Goal: Transaction & Acquisition: Subscribe to service/newsletter

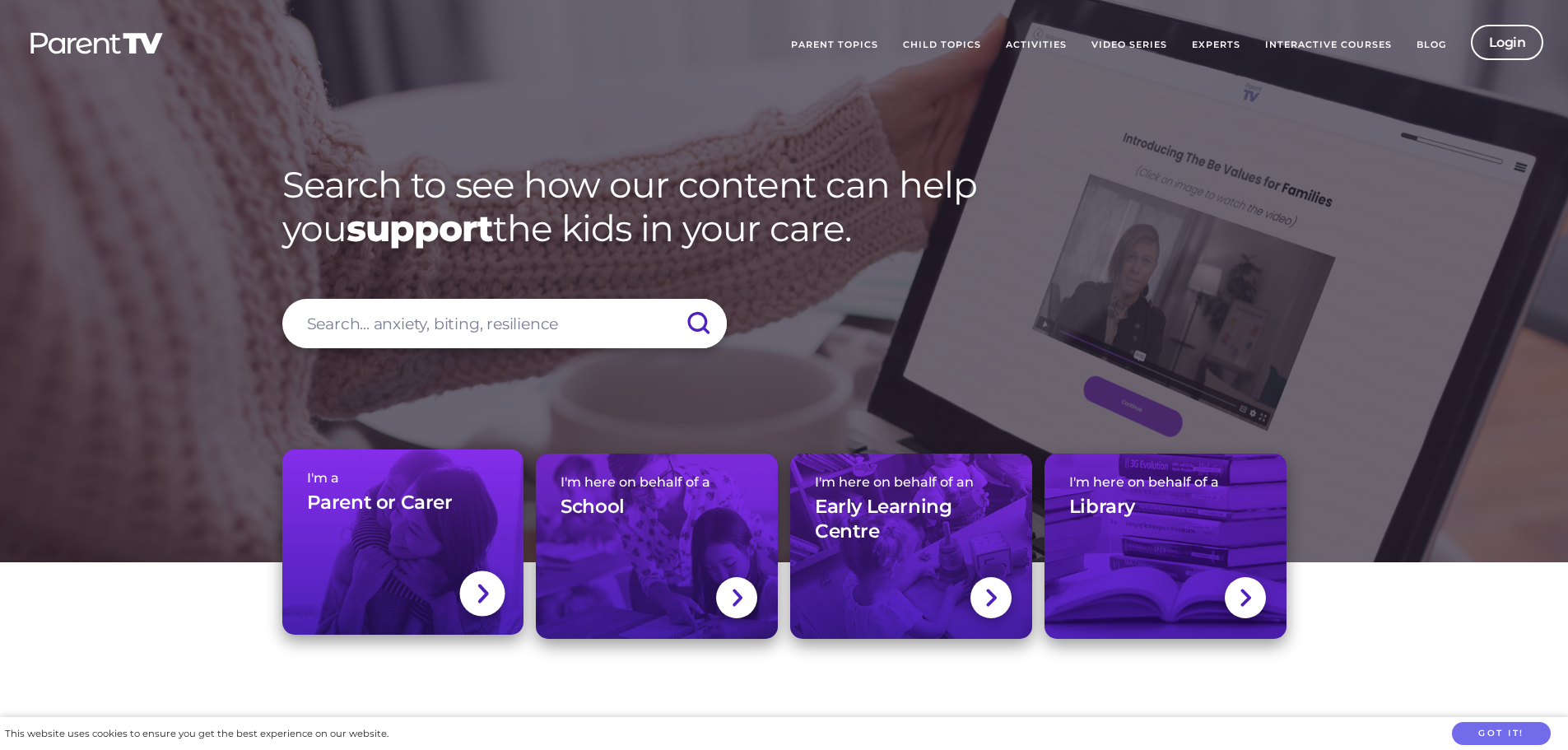
drag, startPoint x: 0, startPoint y: 0, endPoint x: 369, endPoint y: 349, distance: 507.9
click at [369, 491] on h3 "Parent or Carer" at bounding box center [380, 503] width 146 height 25
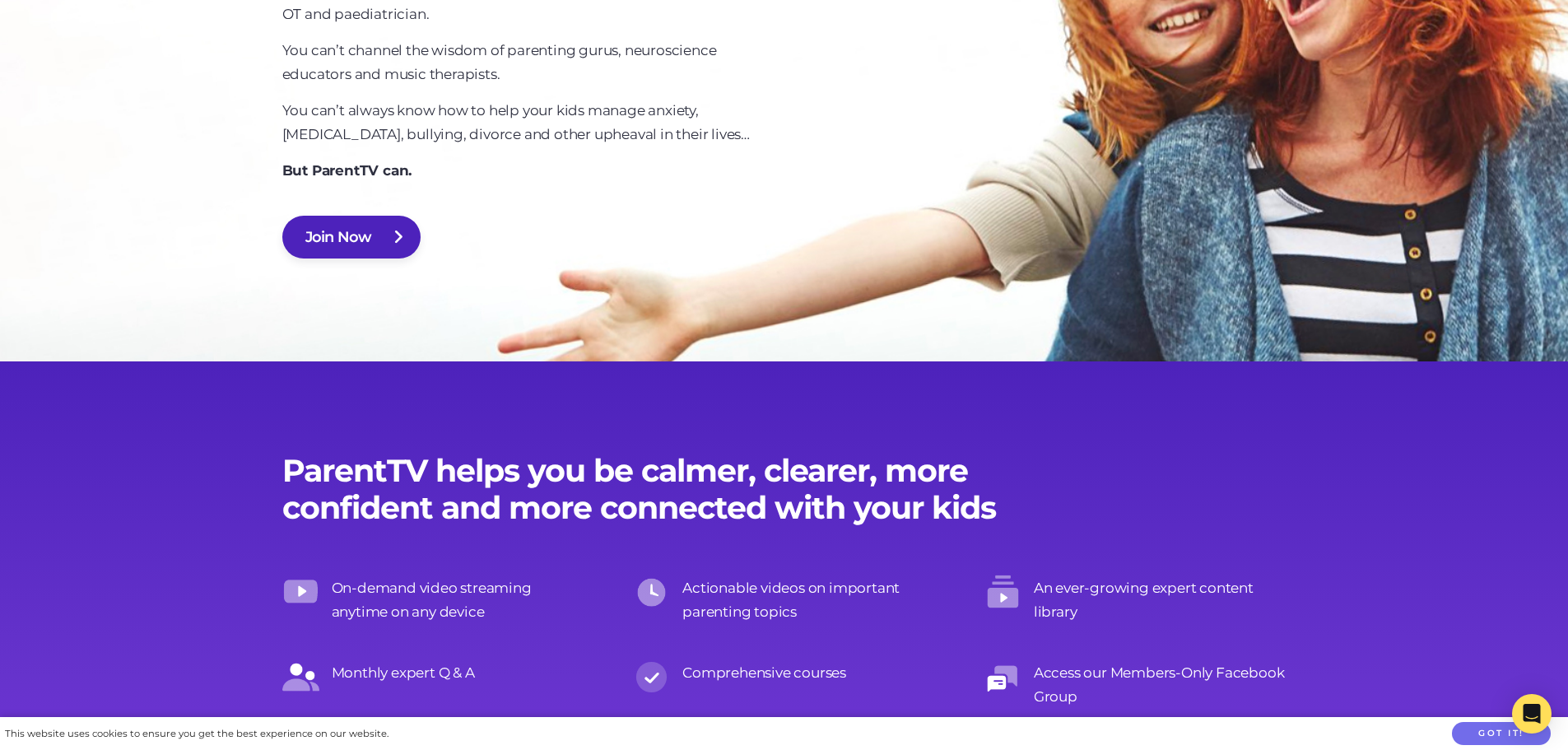
scroll to position [1235, 0]
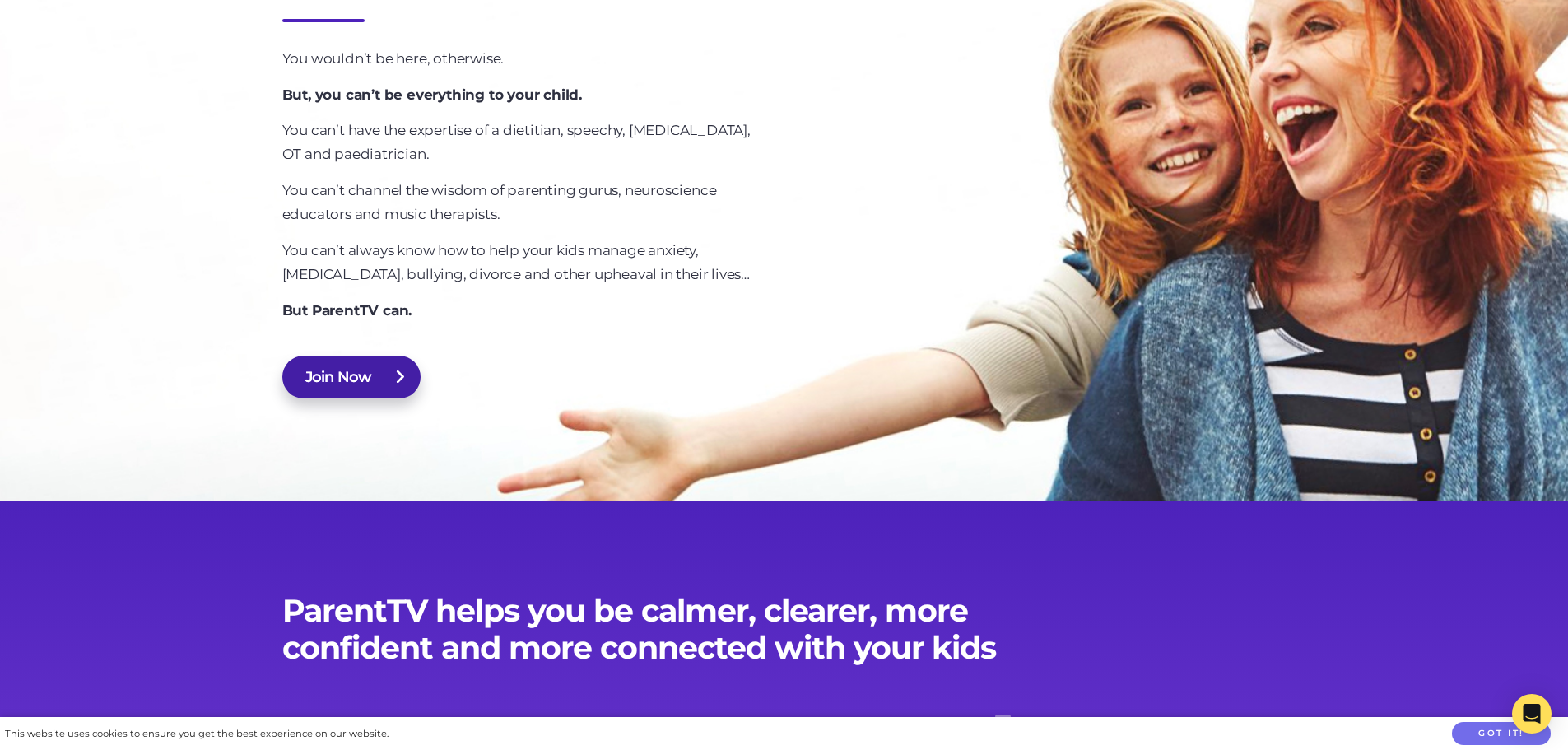
click at [396, 370] on icon at bounding box center [400, 377] width 9 height 15
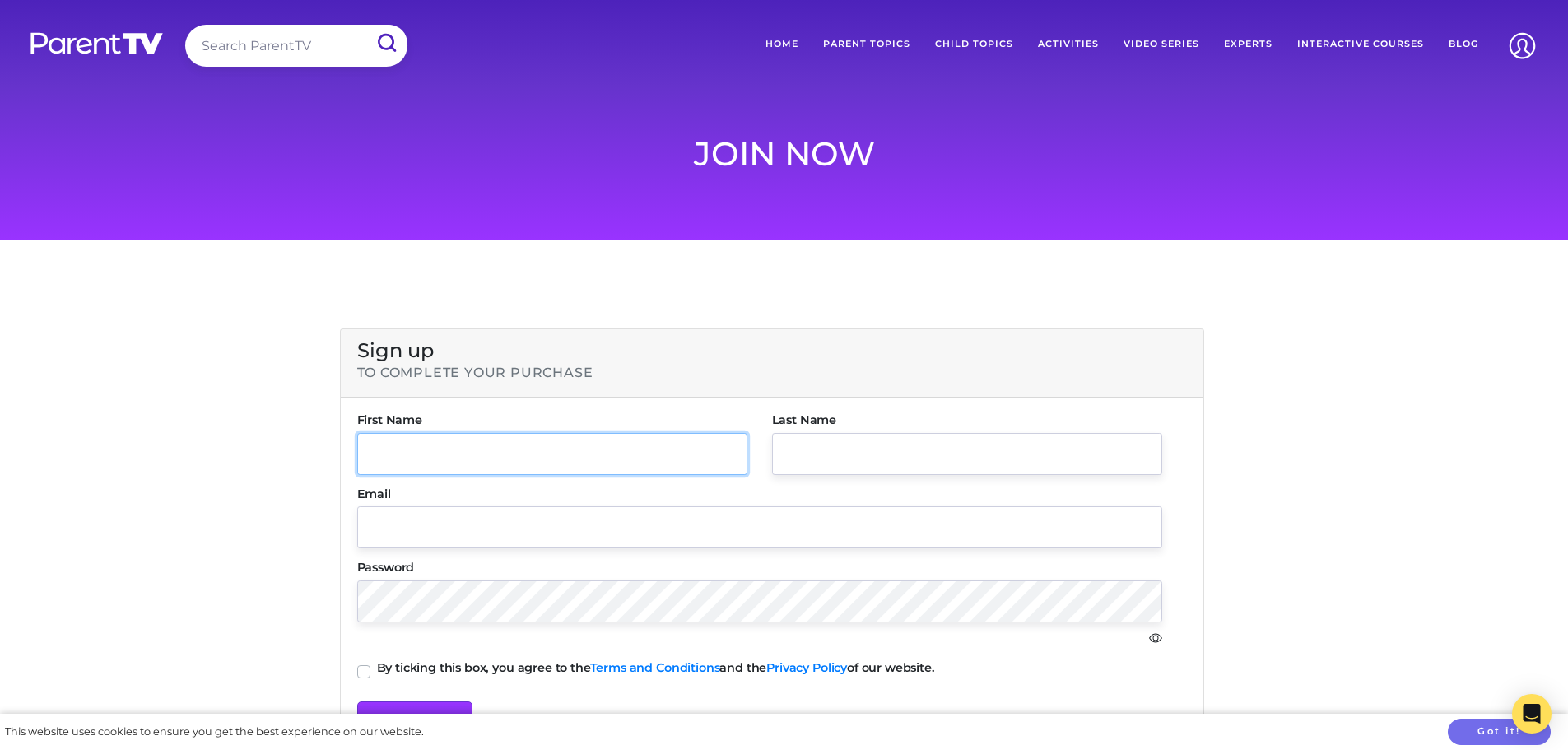
click at [443, 449] on input "text" at bounding box center [552, 454] width 390 height 42
type input "[PERSON_NAME]"
type input "[PERSON_NAME][EMAIL_ADDRESS][DOMAIN_NAME]"
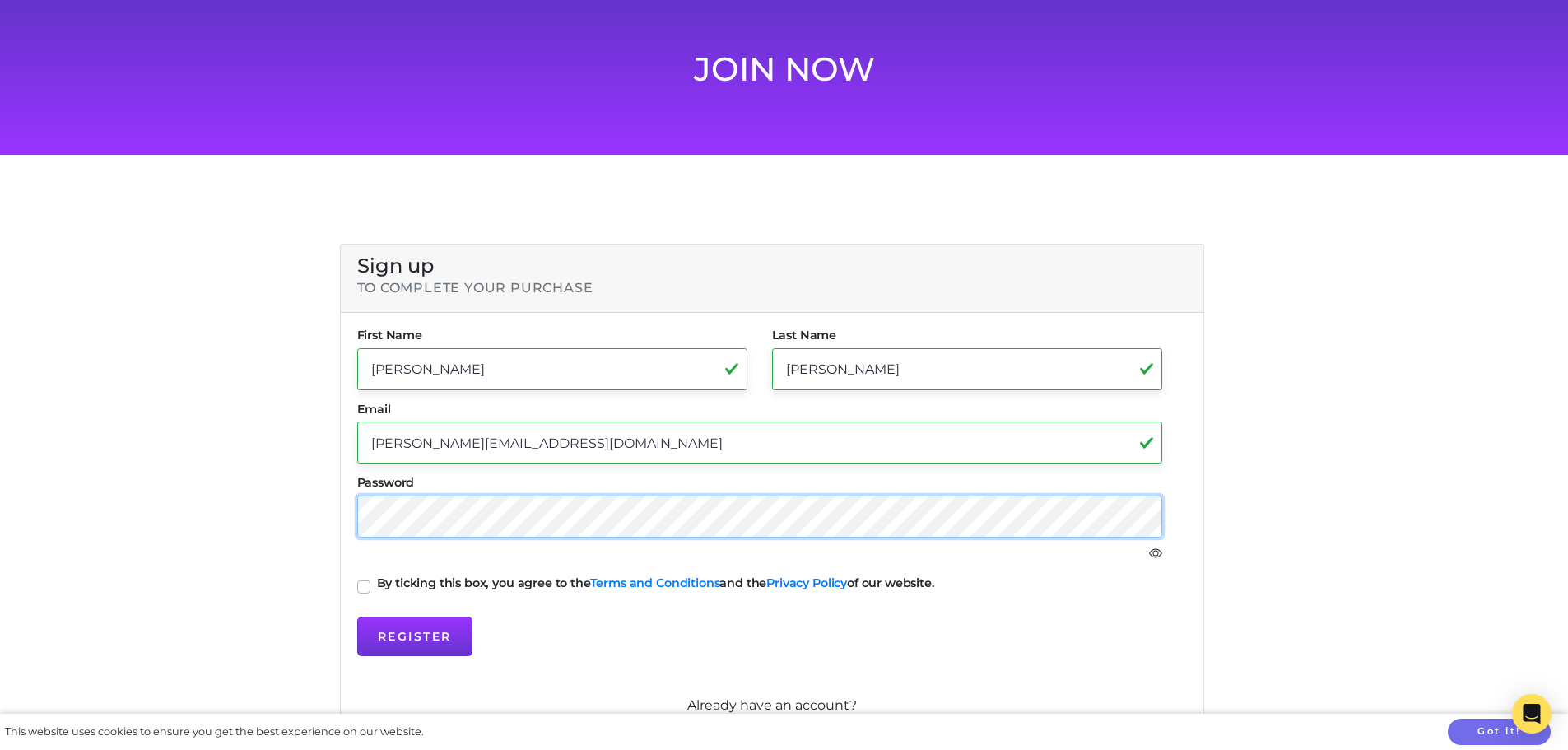
scroll to position [164, 0]
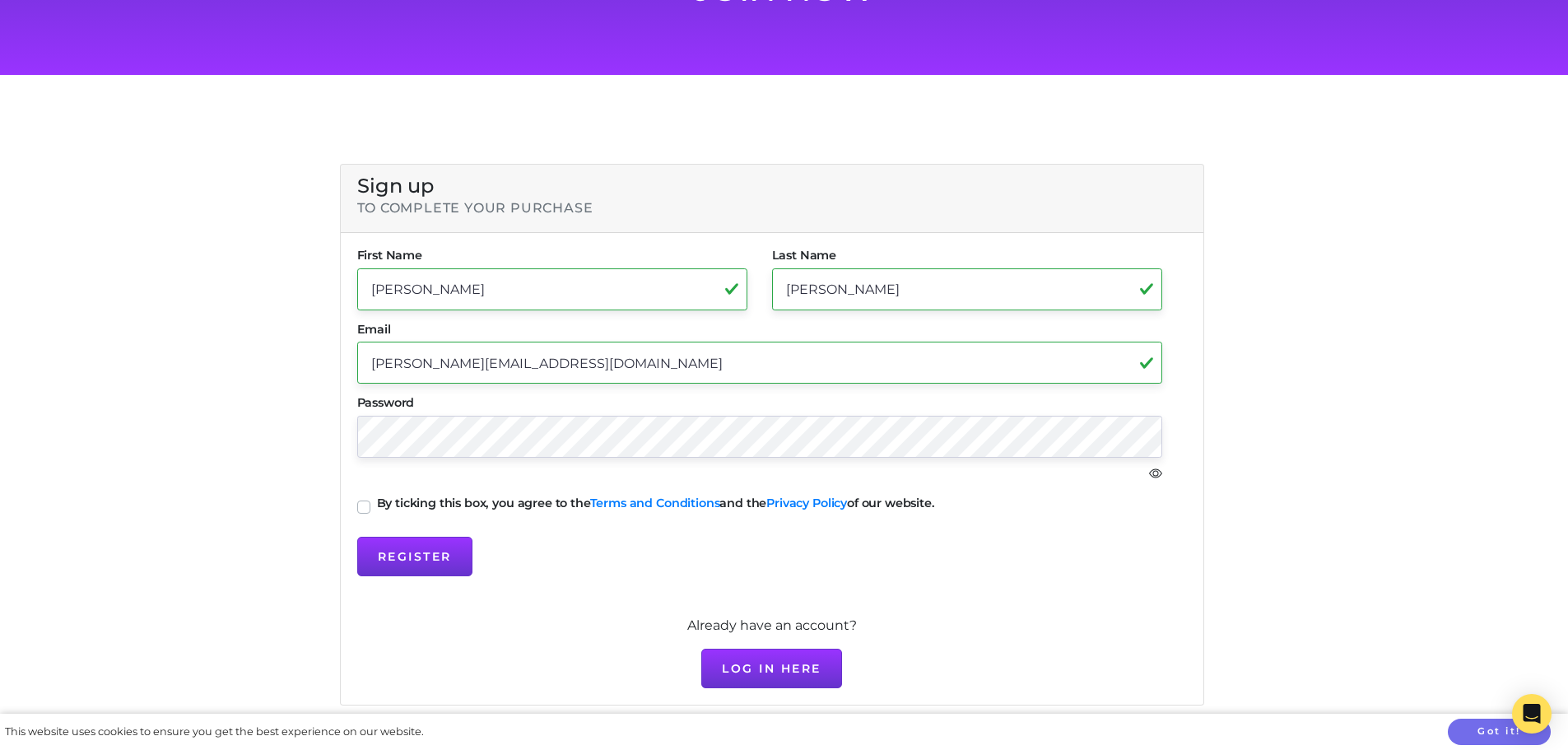
click at [377, 506] on label "By ticking this box, you agree to the Terms and Conditions and the Privacy Poli…" at bounding box center [656, 503] width 558 height 11
click at [361, 506] on input "By ticking this box, you agree to the Terms and Conditions and the Privacy Poli…" at bounding box center [363, 505] width 13 height 16
checkbox input "true"
click at [410, 545] on button "Register" at bounding box center [414, 557] width 116 height 39
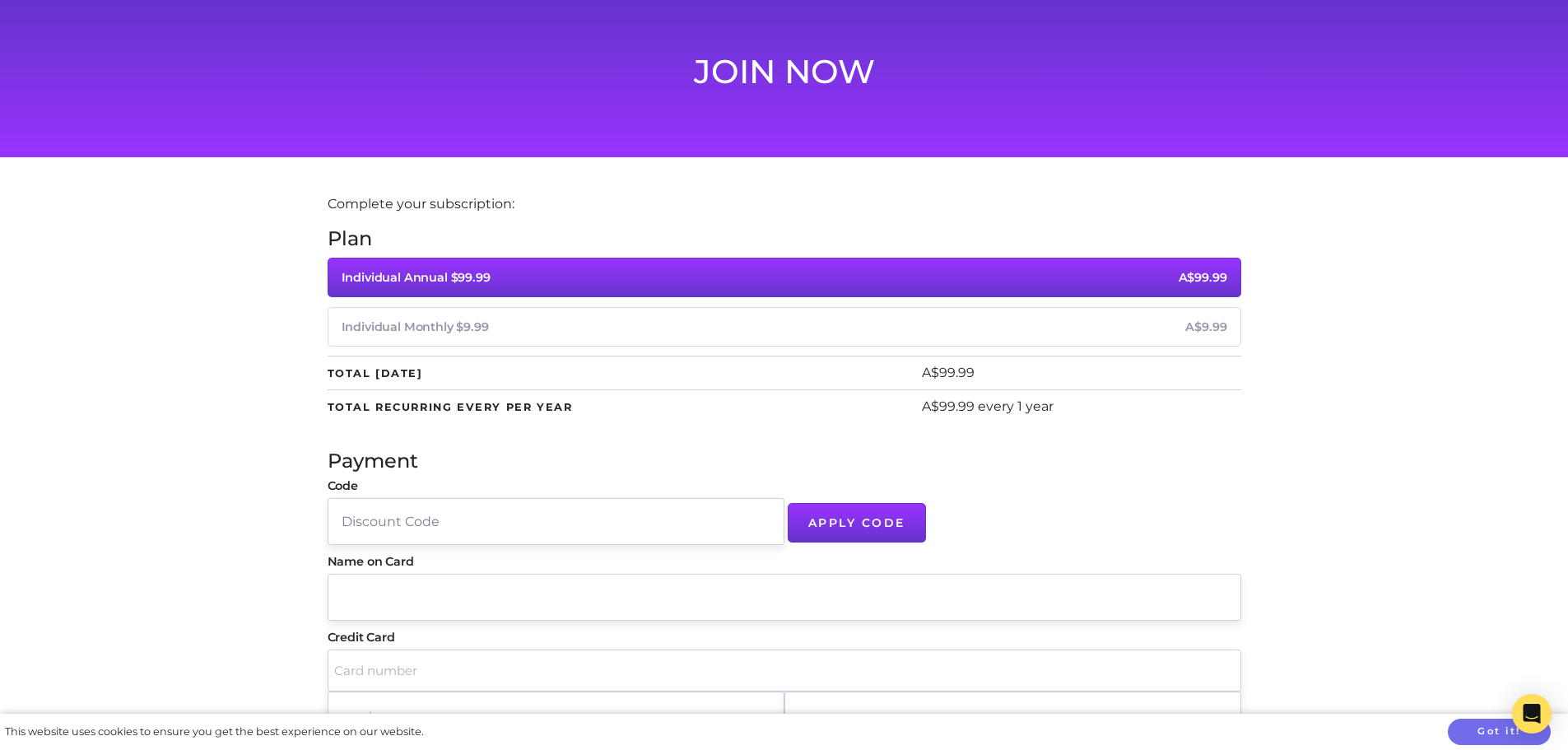
scroll to position [0, 0]
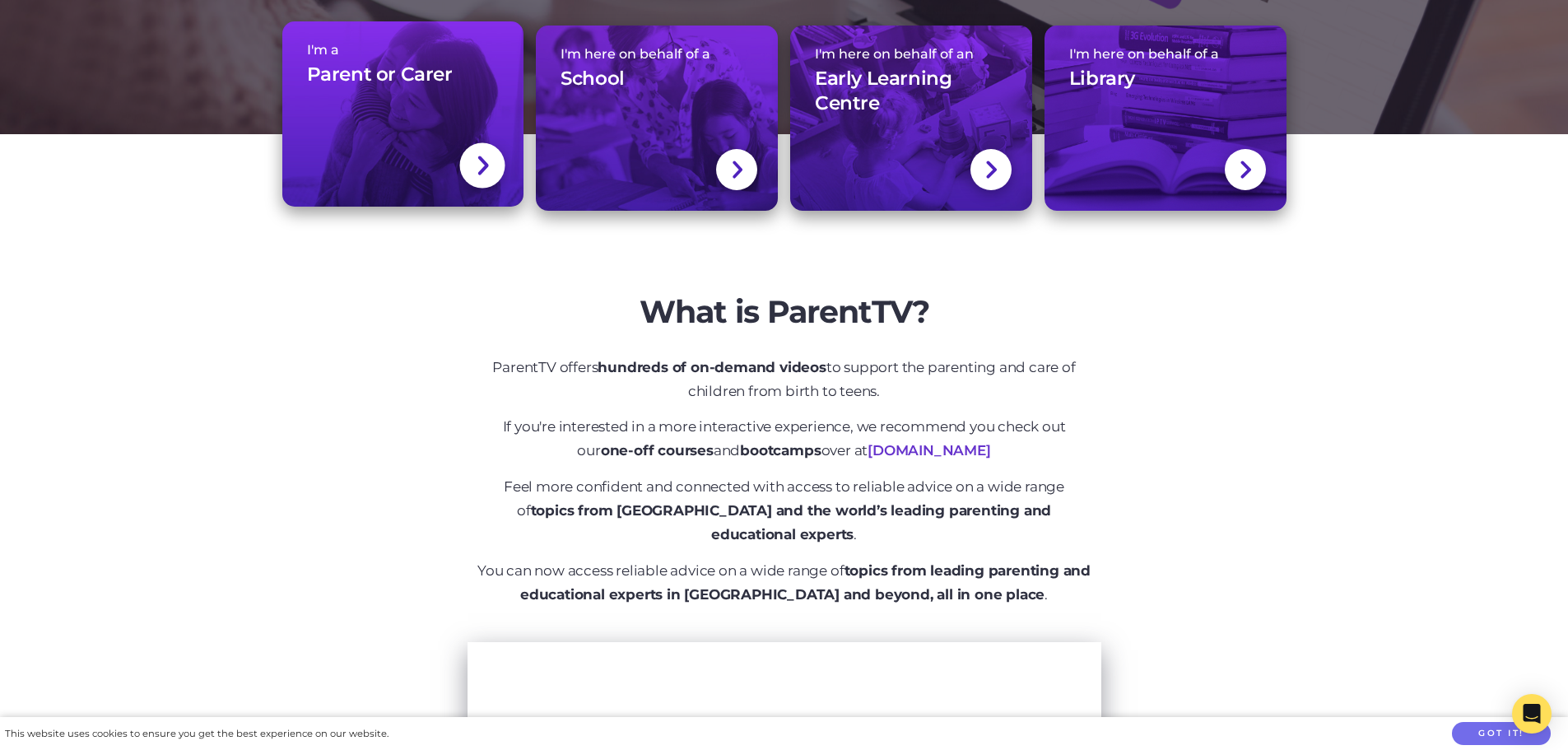
scroll to position [494, 0]
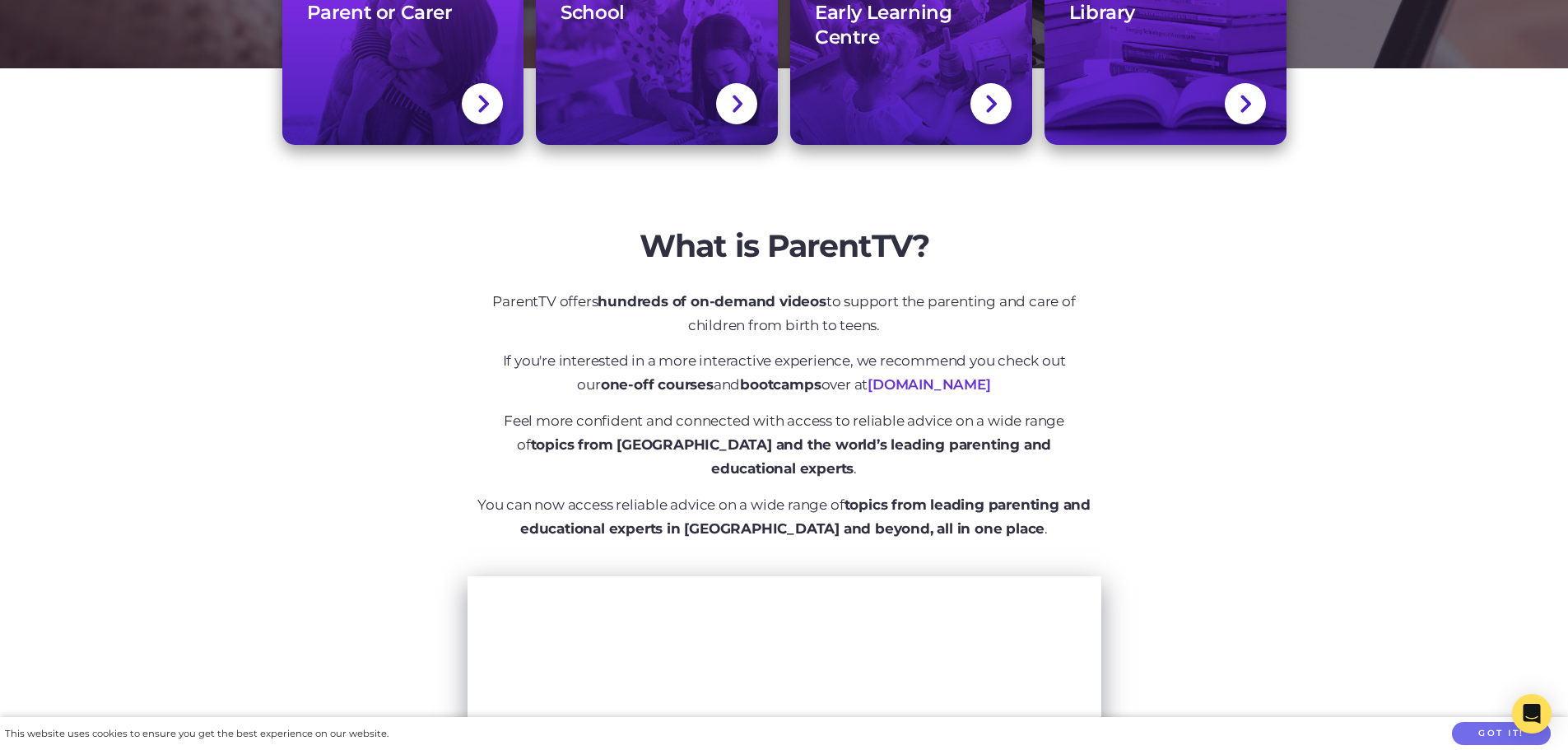
click at [888, 380] on link "learning.parenttv.com" at bounding box center [928, 384] width 122 height 16
